Goal: Transaction & Acquisition: Book appointment/travel/reservation

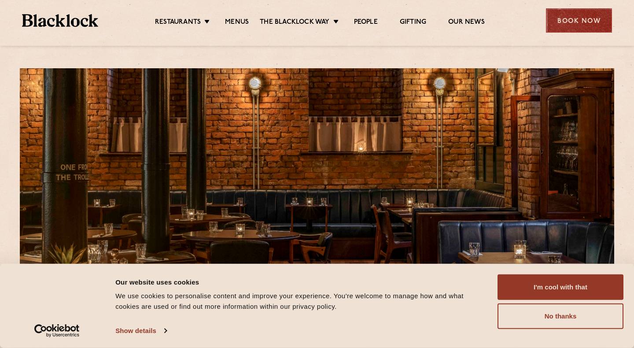
click at [582, 23] on div "Book Now" at bounding box center [579, 20] width 66 height 24
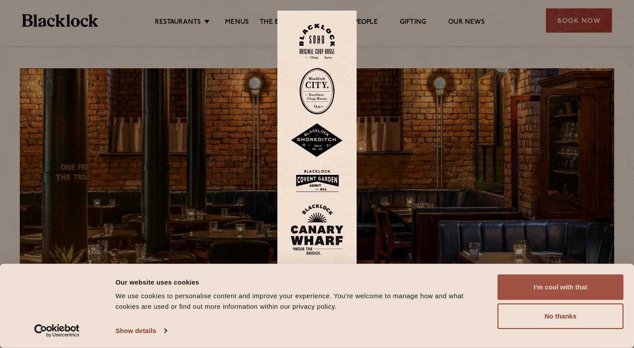
click at [555, 289] on button "I'm cool with that" at bounding box center [561, 287] width 126 height 26
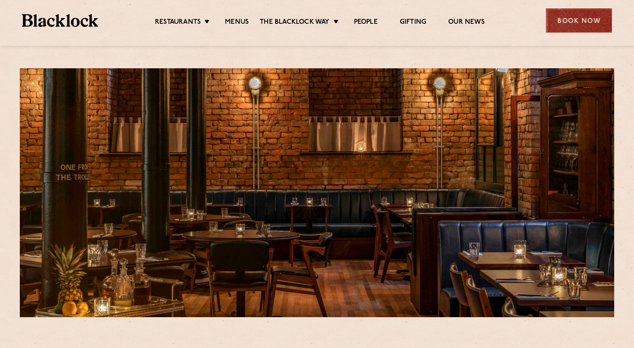
click at [571, 22] on div "Book Now" at bounding box center [579, 20] width 66 height 24
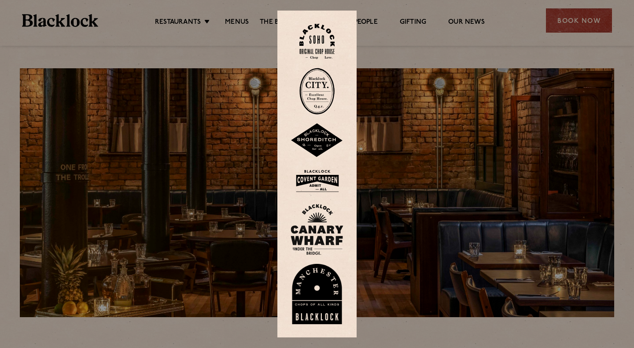
click at [312, 292] on img at bounding box center [317, 294] width 53 height 61
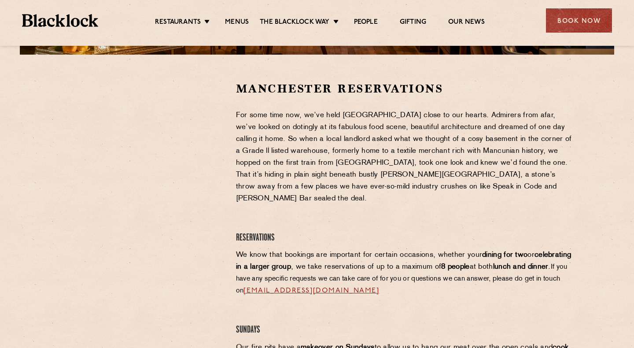
scroll to position [253, 0]
